Goal: Complete application form: Complete application form

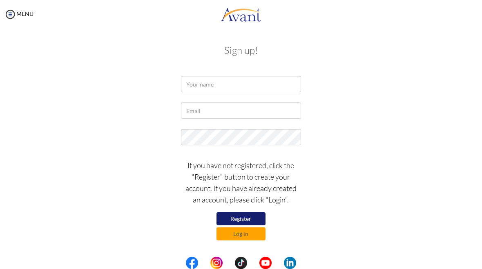
click at [252, 216] on button "Register" at bounding box center [241, 219] width 49 height 13
click at [256, 215] on button "Register" at bounding box center [241, 219] width 49 height 13
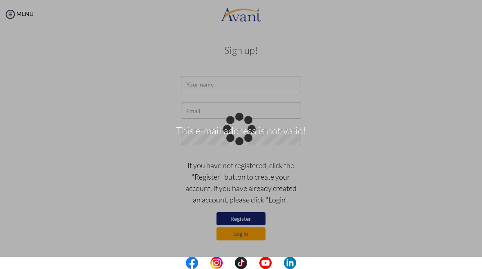
click at [247, 129] on div "This e-mail address is not valid!" at bounding box center [240, 134] width 11 height 11
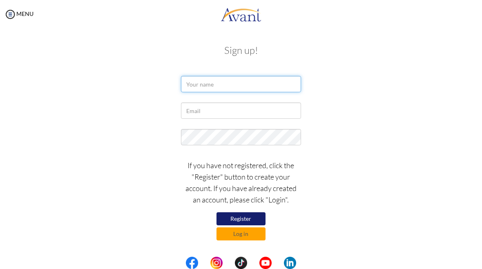
click at [255, 86] on input "text" at bounding box center [241, 84] width 120 height 16
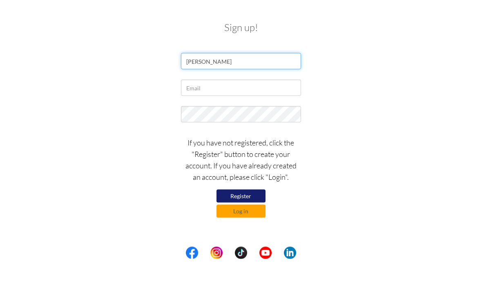
type input "Cassandra Mahan"
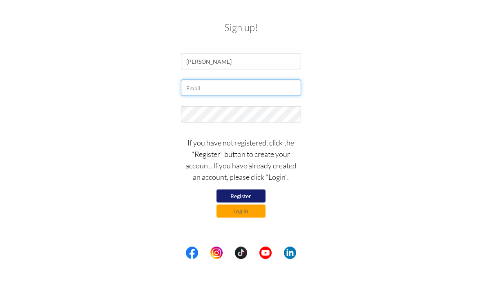
click at [270, 103] on input "text" at bounding box center [241, 111] width 120 height 16
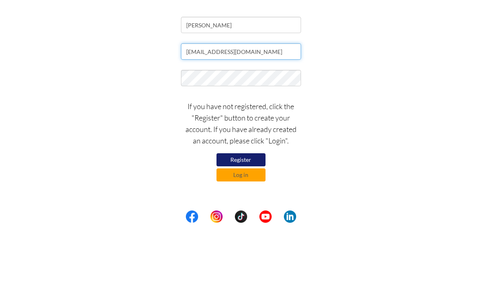
type input "cassmahan@gmail.com"
click at [401, 103] on div "cassmahan@gmail.com" at bounding box center [241, 113] width 397 height 20
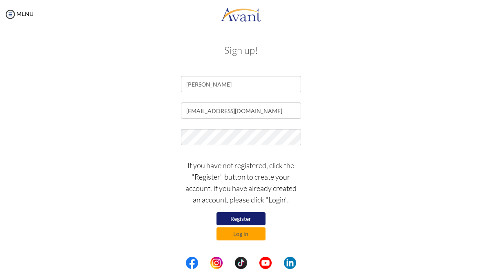
click at [251, 221] on button "Register" at bounding box center [241, 219] width 49 height 13
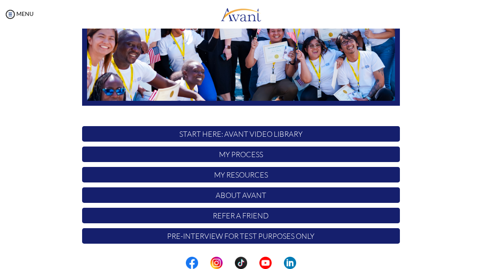
scroll to position [146, 0]
click at [366, 156] on p "My Process" at bounding box center [241, 155] width 318 height 16
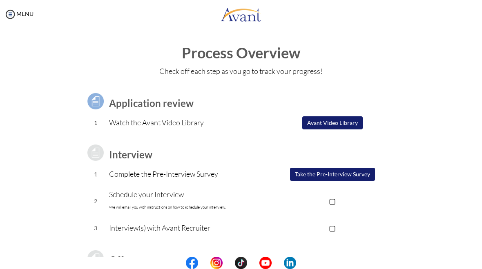
click at [362, 174] on button "Take the Pre-Interview Survey" at bounding box center [332, 174] width 85 height 13
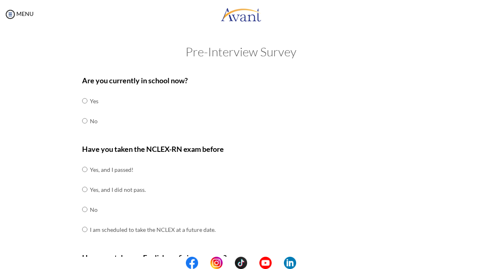
click at [86, 119] on input "radio" at bounding box center [84, 121] width 5 height 16
radio input "true"
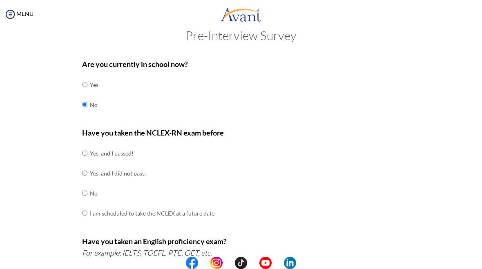
scroll to position [17, 0]
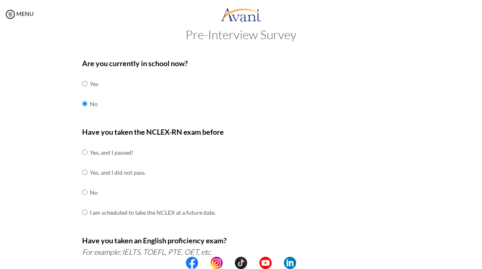
click at [84, 148] on input "radio" at bounding box center [84, 152] width 5 height 16
radio input "true"
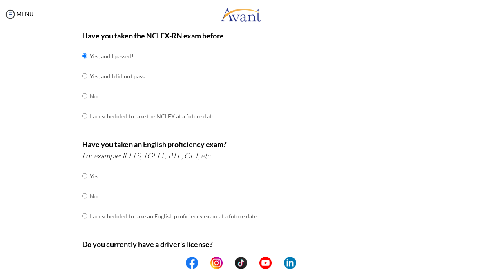
scroll to position [114, 0]
click at [87, 191] on input "radio" at bounding box center [84, 196] width 5 height 16
radio input "true"
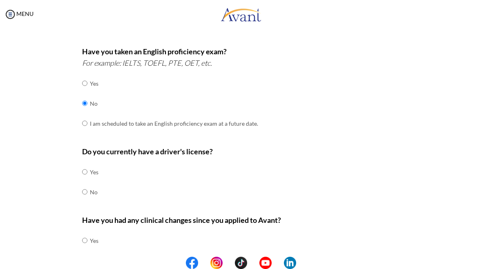
scroll to position [207, 0]
click at [87, 186] on input "radio" at bounding box center [84, 192] width 5 height 16
radio input "true"
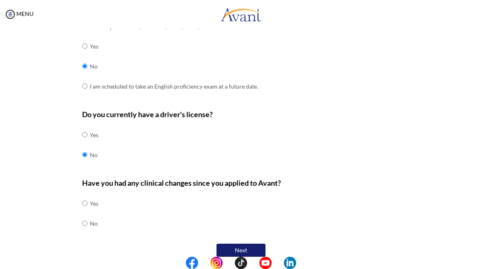
scroll to position [243, 0]
click at [86, 216] on input "radio" at bounding box center [84, 224] width 5 height 16
radio input "true"
click at [253, 244] on button "Next" at bounding box center [241, 250] width 49 height 13
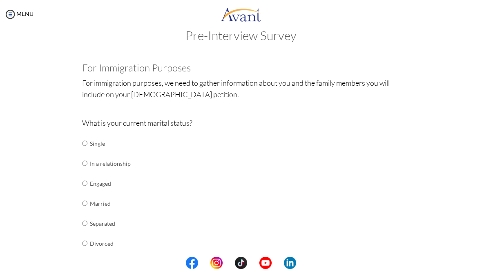
click at [83, 143] on input "radio" at bounding box center [84, 143] width 5 height 16
radio input "true"
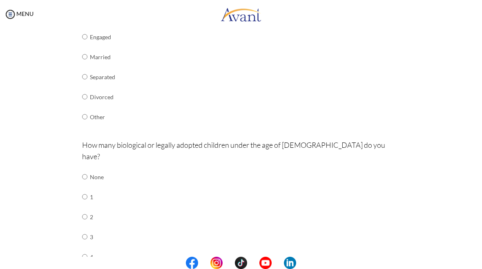
scroll to position [165, 0]
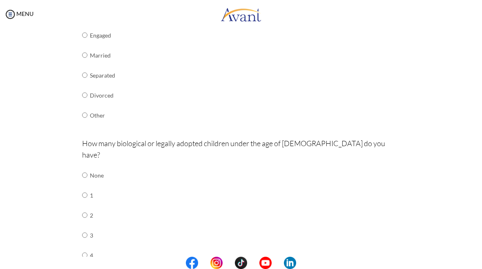
click at [86, 167] on input "radio" at bounding box center [84, 175] width 5 height 16
radio input "true"
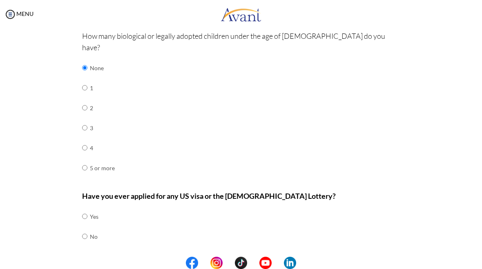
scroll to position [272, 0]
click at [85, 229] on input "radio" at bounding box center [84, 237] width 5 height 16
radio input "true"
click at [285, 258] on button "Next" at bounding box center [267, 264] width 49 height 13
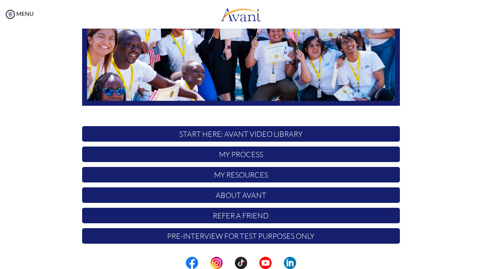
scroll to position [146, 0]
click at [361, 155] on p "My Process" at bounding box center [241, 155] width 318 height 16
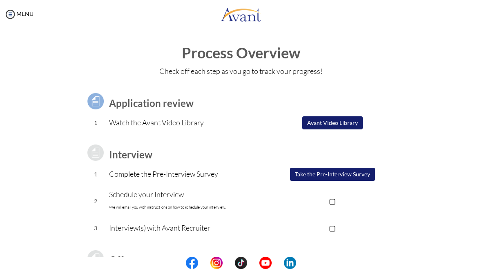
click at [335, 204] on p "▢" at bounding box center [332, 200] width 135 height 11
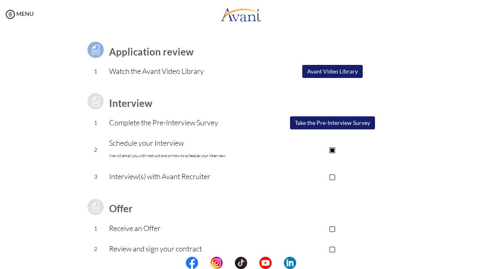
scroll to position [50, 0]
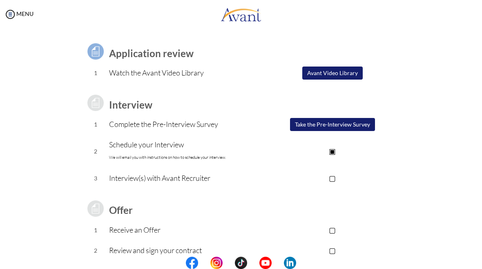
click at [375, 127] on button "Take the Pre-Interview Survey" at bounding box center [332, 124] width 85 height 13
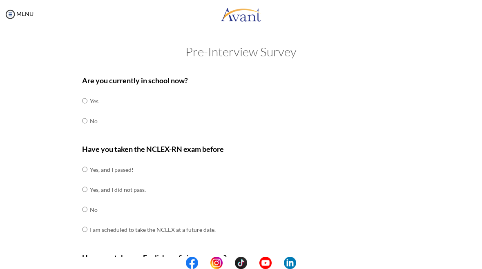
click at [86, 120] on input "radio" at bounding box center [84, 121] width 5 height 16
radio input "true"
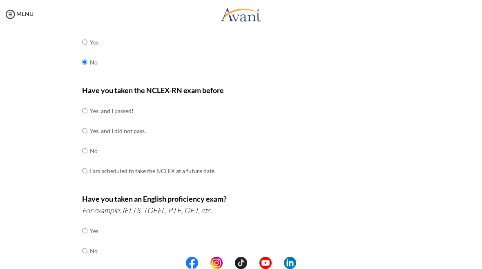
click at [87, 112] on input "radio" at bounding box center [84, 111] width 5 height 16
radio input "true"
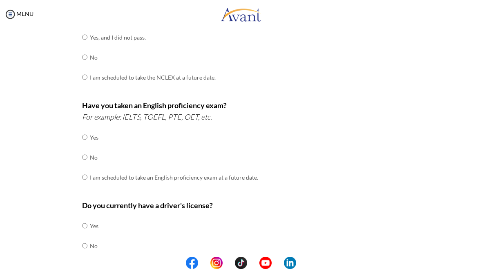
click at [87, 149] on input "radio" at bounding box center [84, 157] width 5 height 16
radio input "true"
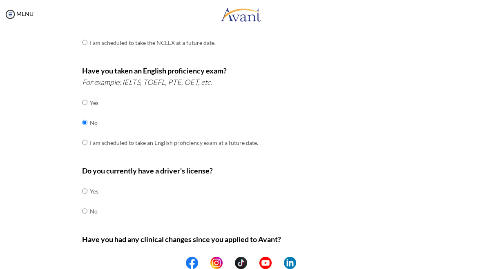
scroll to position [193, 0]
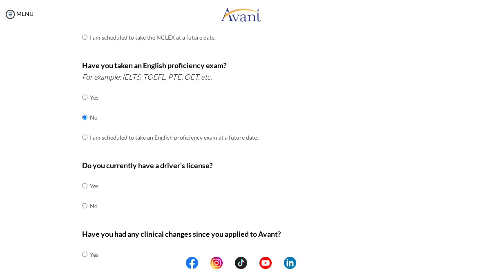
click at [87, 198] on input "radio" at bounding box center [84, 206] width 5 height 16
radio input "true"
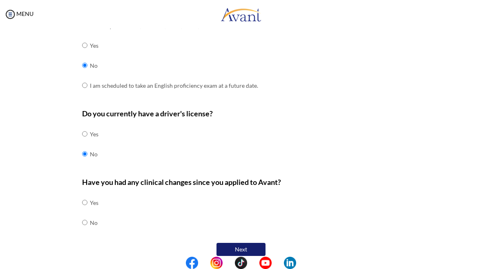
scroll to position [243, 0]
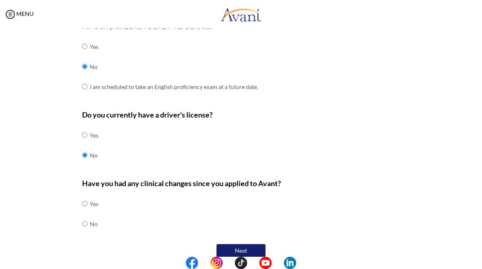
click at [87, 216] on input "radio" at bounding box center [84, 224] width 5 height 16
radio input "true"
click at [258, 244] on button "Next" at bounding box center [241, 250] width 49 height 13
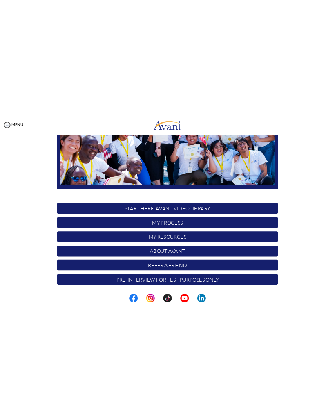
scroll to position [146, 0]
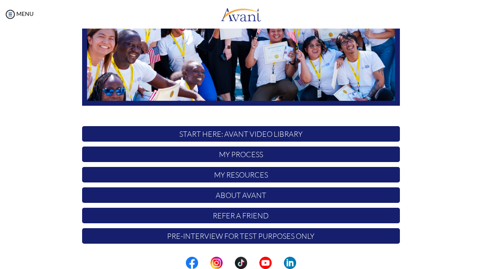
click at [359, 157] on p "My Process" at bounding box center [241, 155] width 318 height 16
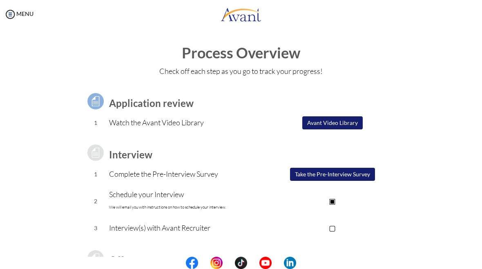
click at [359, 176] on button "Take the Pre-Interview Survey" at bounding box center [332, 174] width 85 height 13
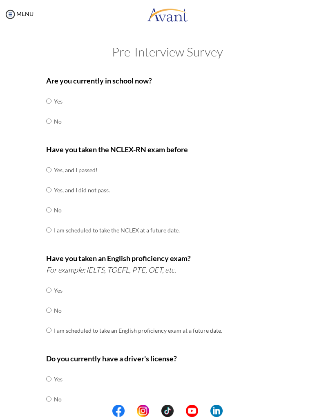
click at [48, 166] on input "radio" at bounding box center [48, 169] width 5 height 16
radio input "true"
click at [50, 119] on input "radio" at bounding box center [48, 121] width 5 height 16
radio input "true"
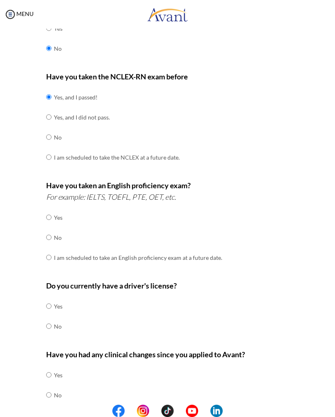
scroll to position [75, 0]
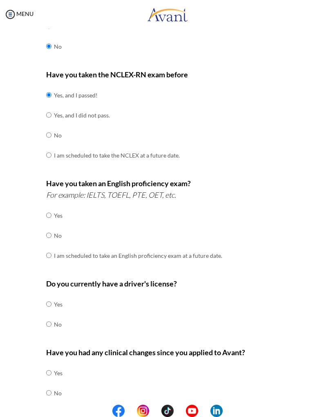
click at [48, 227] on input "radio" at bounding box center [48, 235] width 5 height 16
radio input "true"
click at [52, 269] on input "radio" at bounding box center [48, 324] width 5 height 16
radio input "true"
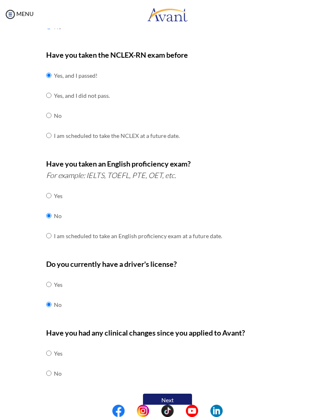
click at [50, 269] on input "radio" at bounding box center [48, 373] width 5 height 16
radio input "true"
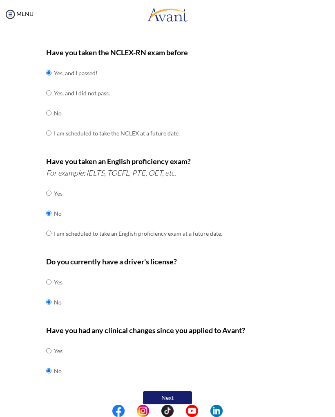
scroll to position [96, 0]
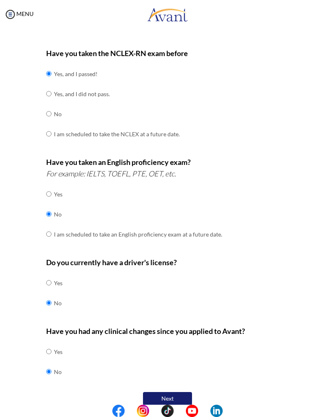
click at [183, 269] on button "Next" at bounding box center [167, 398] width 49 height 13
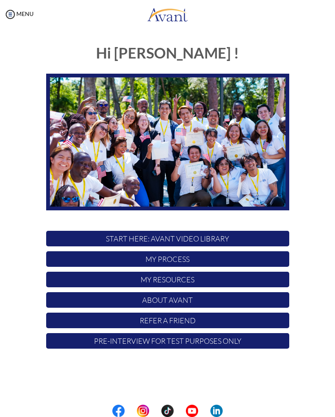
click at [258, 340] on p "Pre-Interview for test purposes only" at bounding box center [167, 341] width 243 height 16
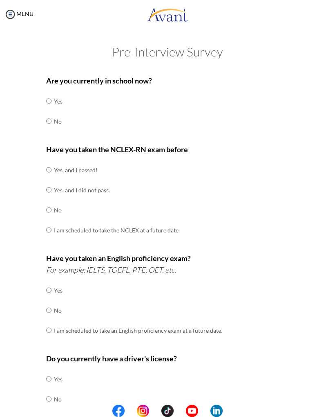
click at [52, 121] on input "radio" at bounding box center [48, 121] width 5 height 16
radio input "true"
click at [54, 162] on td at bounding box center [53, 170] width 2 height 20
click at [49, 309] on input "radio" at bounding box center [48, 310] width 5 height 16
radio input "true"
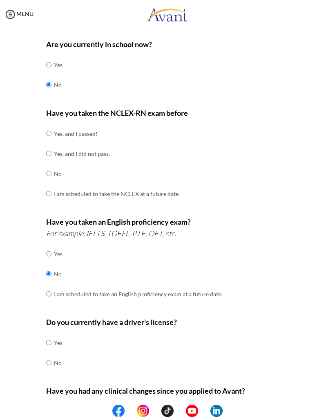
scroll to position [38, 0]
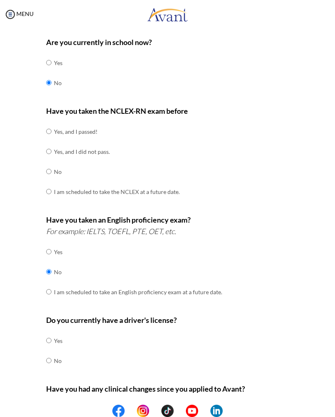
click at [49, 123] on input "radio" at bounding box center [48, 131] width 5 height 16
radio input "true"
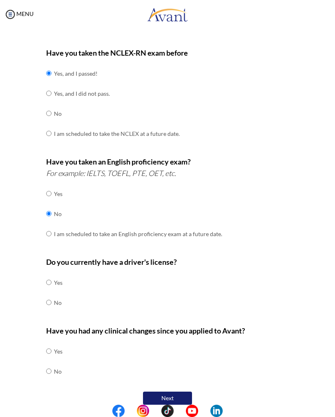
scroll to position [96, 0]
click at [49, 294] on input "radio" at bounding box center [48, 302] width 5 height 16
radio input "true"
click at [52, 363] on input "radio" at bounding box center [48, 371] width 5 height 16
radio input "true"
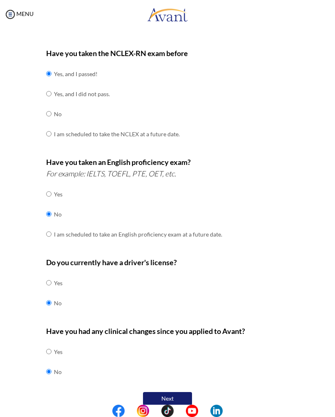
click at [150, 392] on button "Next" at bounding box center [167, 398] width 49 height 13
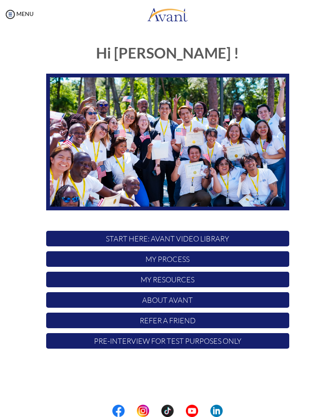
click at [259, 234] on p "START HERE: Avant Video Library" at bounding box center [167, 239] width 243 height 16
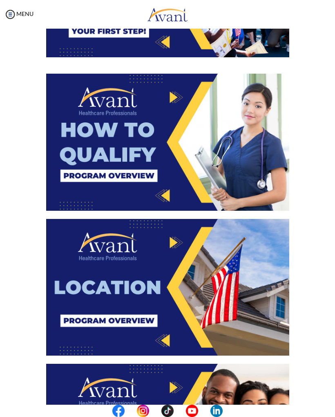
scroll to position [148, 0]
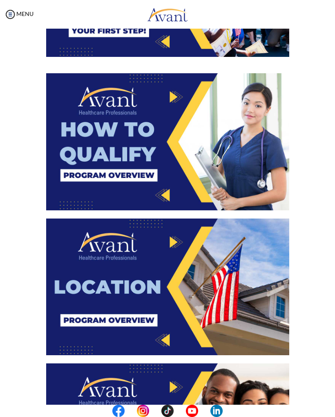
click at [120, 95] on img at bounding box center [167, 141] width 243 height 137
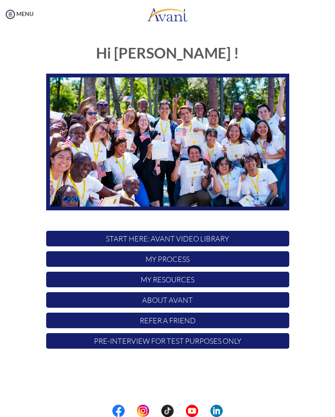
click at [243, 266] on p "My Process" at bounding box center [167, 259] width 243 height 16
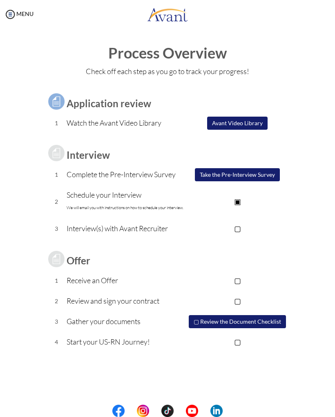
click at [271, 170] on button "Take the Pre-Interview Survey" at bounding box center [237, 174] width 85 height 13
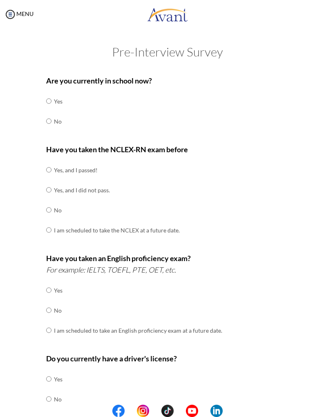
click at [50, 122] on input "radio" at bounding box center [48, 121] width 5 height 16
radio input "true"
click at [48, 166] on input "radio" at bounding box center [48, 169] width 5 height 16
radio input "true"
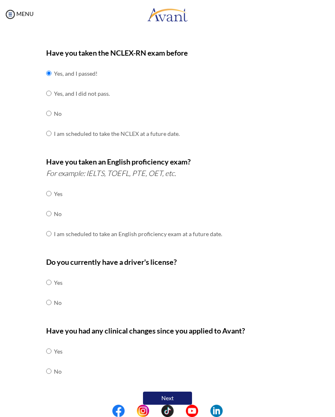
scroll to position [96, 0]
click at [50, 207] on input "radio" at bounding box center [48, 214] width 5 height 16
radio input "true"
click at [52, 295] on input "radio" at bounding box center [48, 302] width 5 height 16
radio input "true"
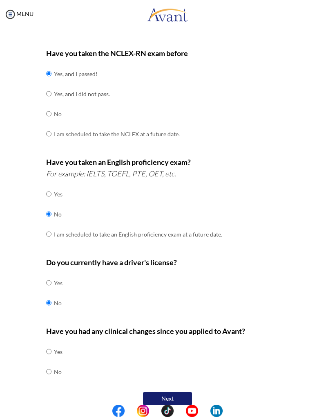
click at [49, 363] on input "radio" at bounding box center [48, 371] width 5 height 16
radio input "true"
click at [186, 392] on button "Next" at bounding box center [167, 398] width 49 height 13
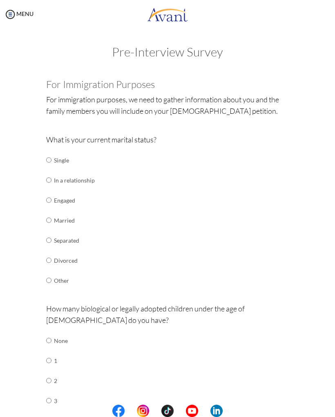
click at [48, 157] on input "radio" at bounding box center [48, 160] width 5 height 16
radio input "true"
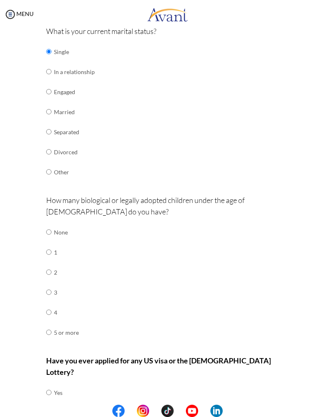
scroll to position [110, 0]
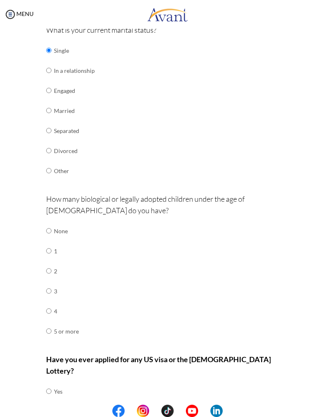
click at [47, 222] on input "radio" at bounding box center [48, 230] width 5 height 16
radio input "true"
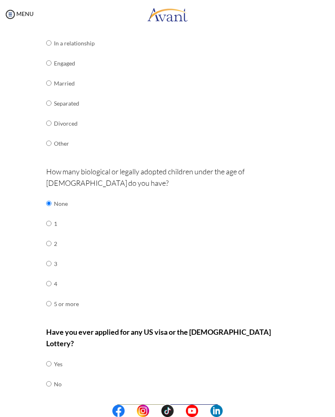
scroll to position [136, 0]
click at [52, 376] on input "radio" at bounding box center [48, 384] width 5 height 16
radio input "true"
click at [207, 405] on button "Next" at bounding box center [194, 411] width 49 height 13
